Goal: Book appointment/travel/reservation

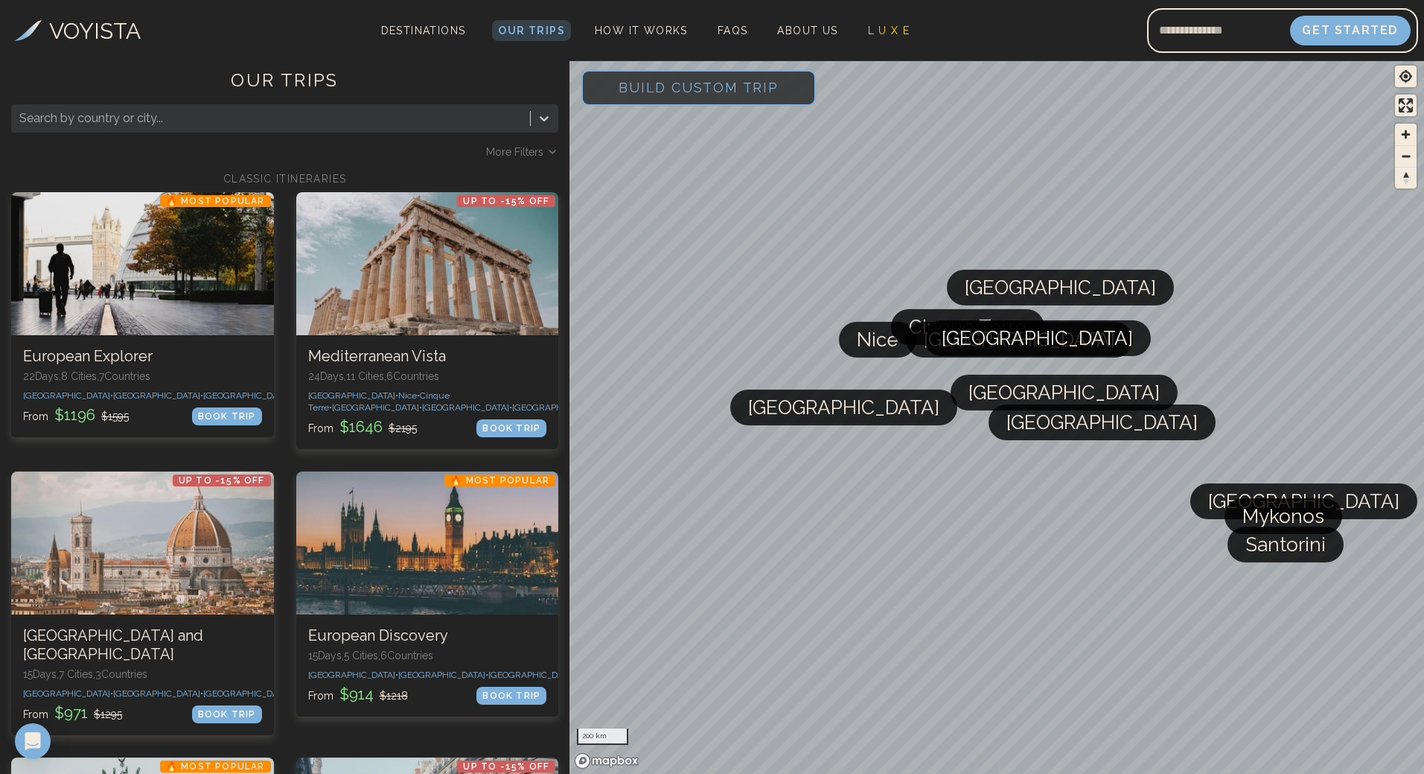
click at [1031, 436] on span "[GEOGRAPHIC_DATA]" at bounding box center [1102, 422] width 191 height 36
click at [1052, 429] on span "[GEOGRAPHIC_DATA]" at bounding box center [1102, 422] width 191 height 36
click at [129, 119] on div at bounding box center [270, 118] width 503 height 21
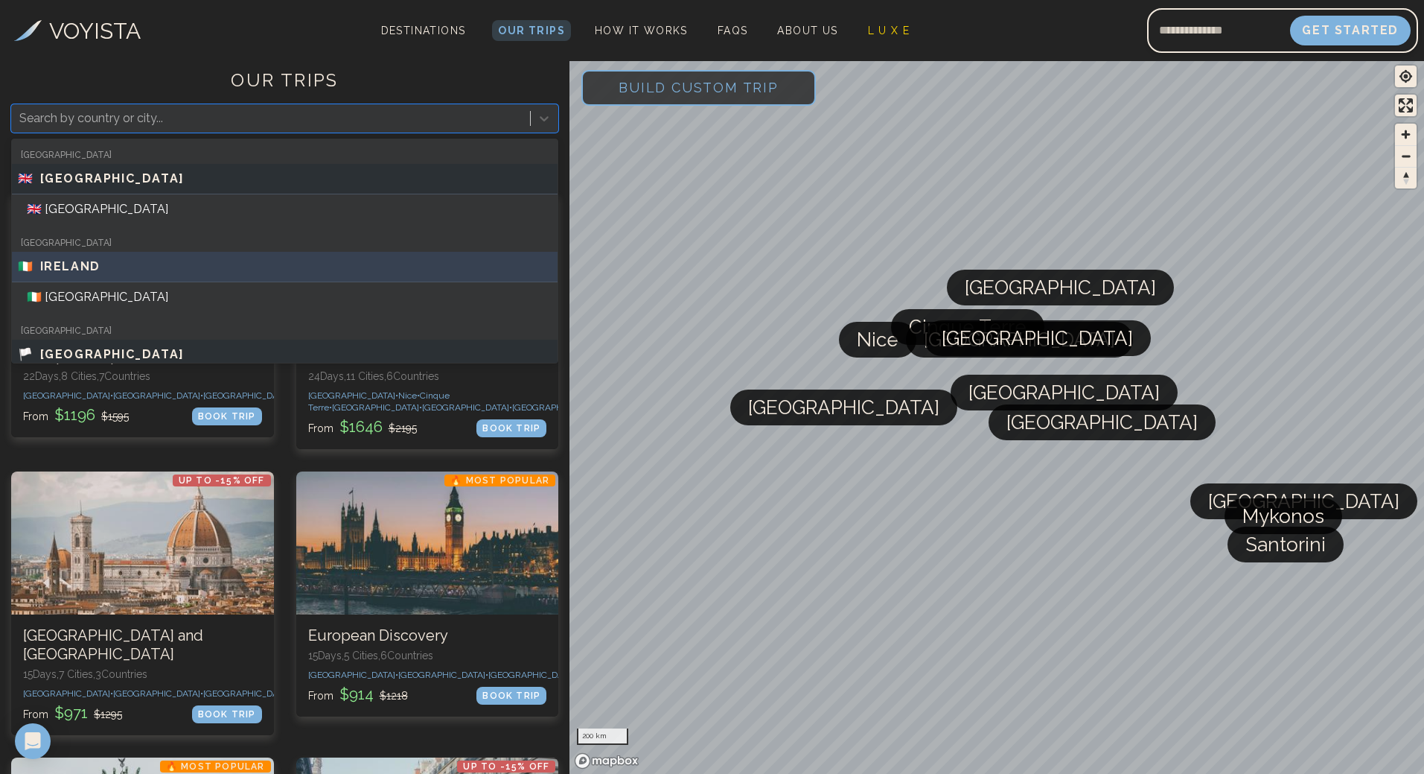
click at [106, 262] on div "🇮🇪 IRELAND" at bounding box center [285, 267] width 534 height 18
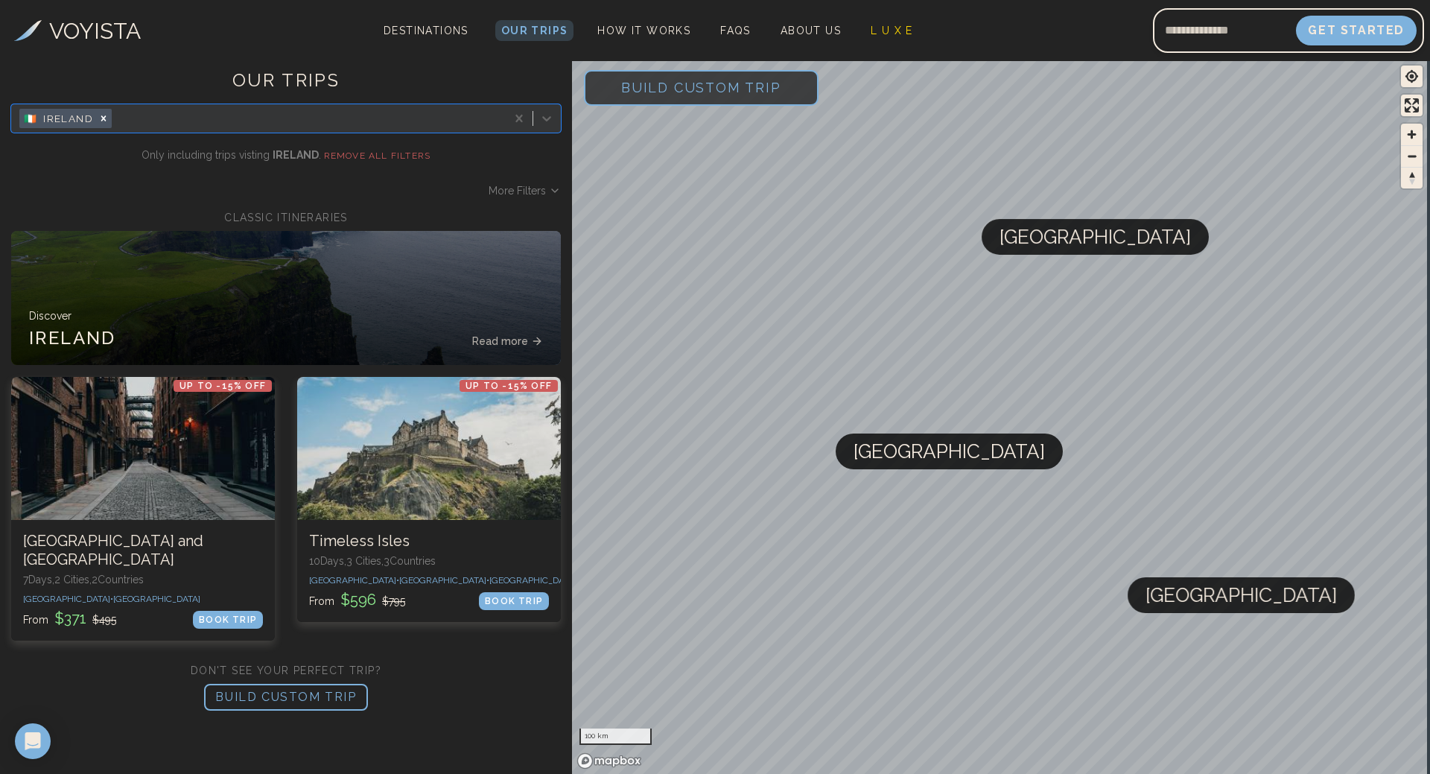
click at [713, 84] on span "Build Custom Trip" at bounding box center [701, 87] width 208 height 63
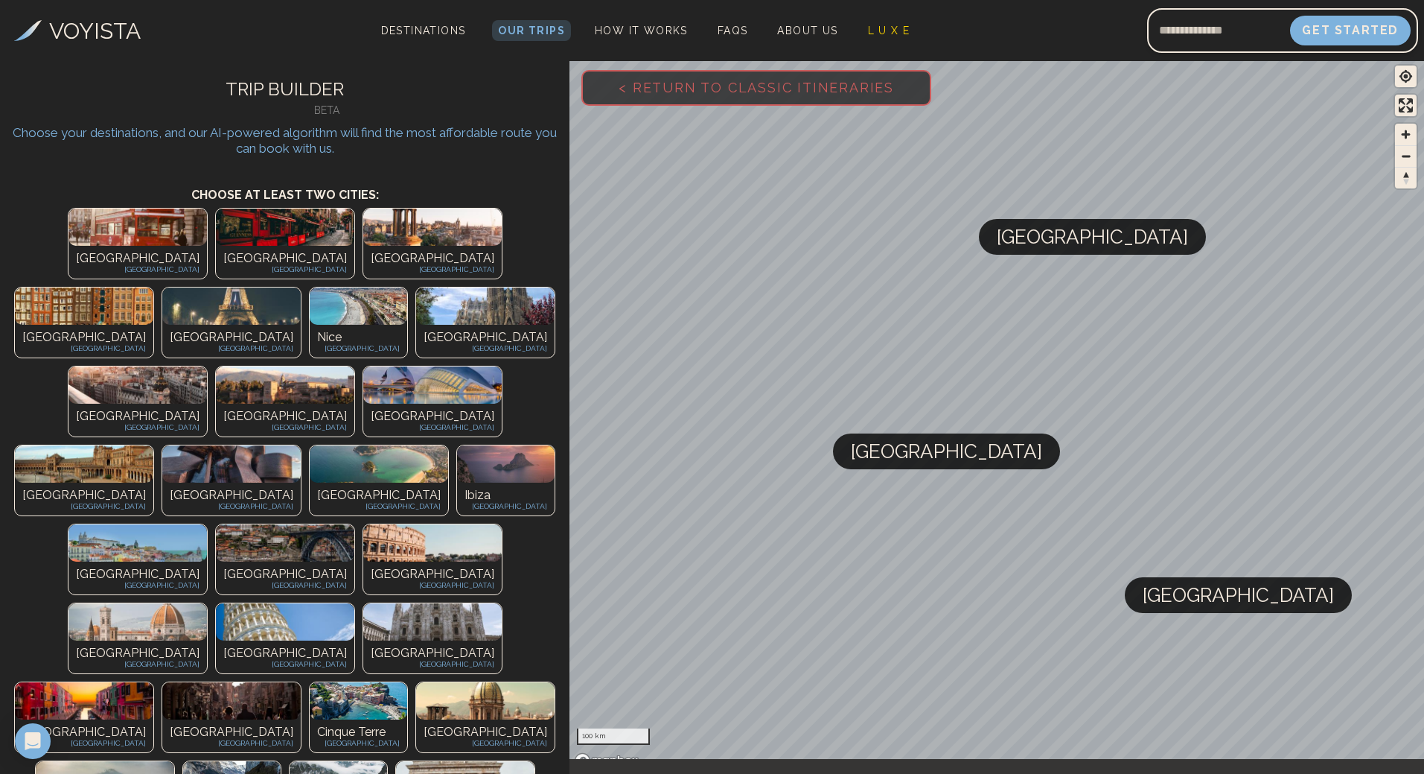
click at [127, 603] on img at bounding box center [138, 621] width 139 height 37
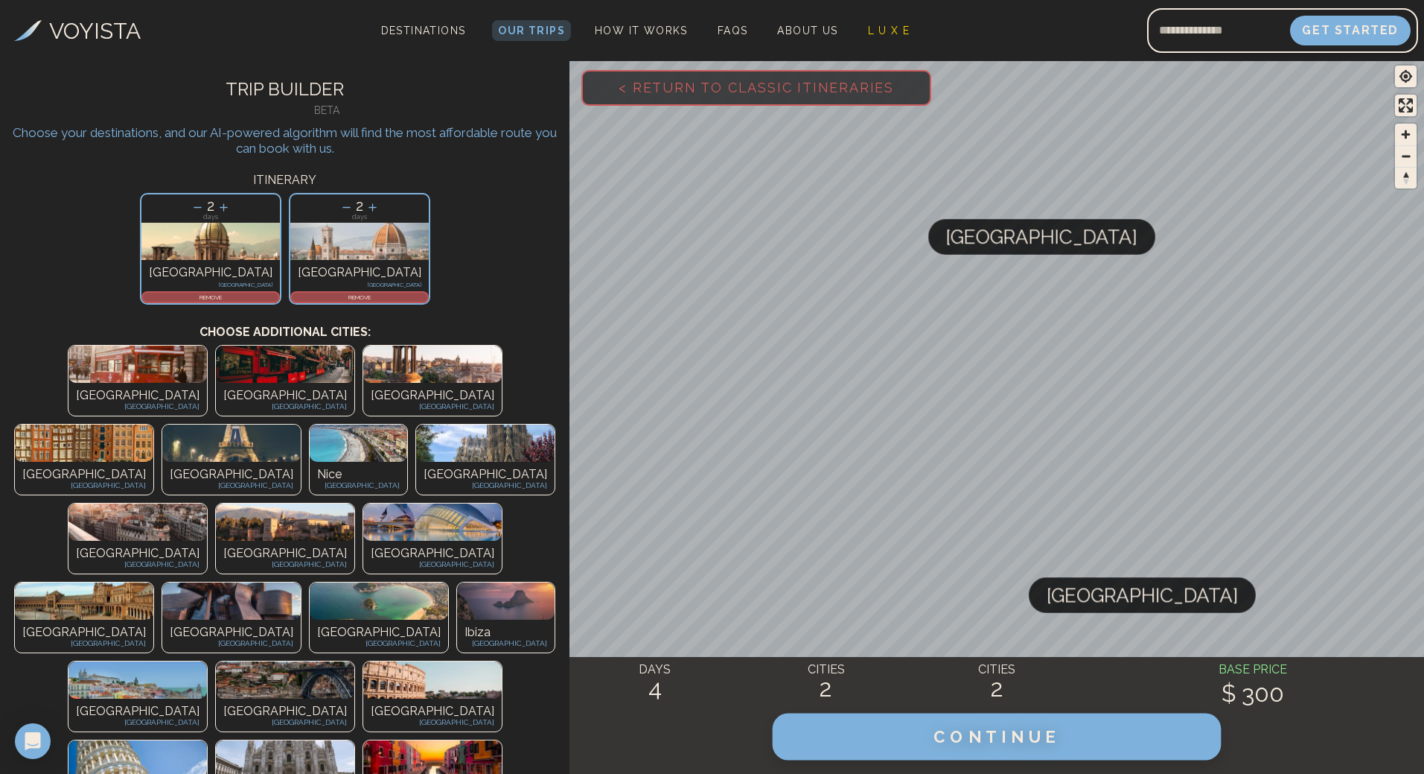
click at [940, 736] on span "CONTINUE" at bounding box center [997, 736] width 127 height 19
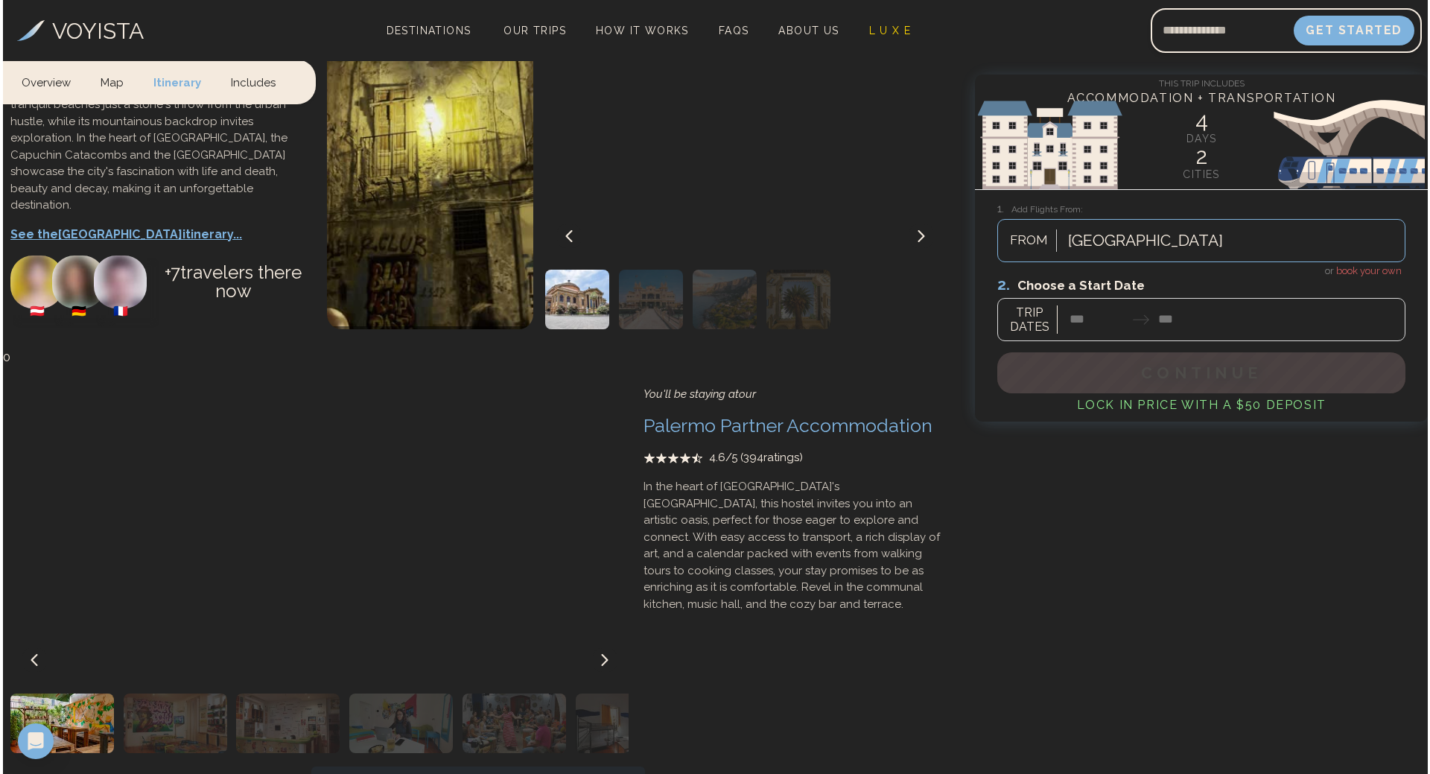
scroll to position [1415, 0]
